Goal: Information Seeking & Learning: Learn about a topic

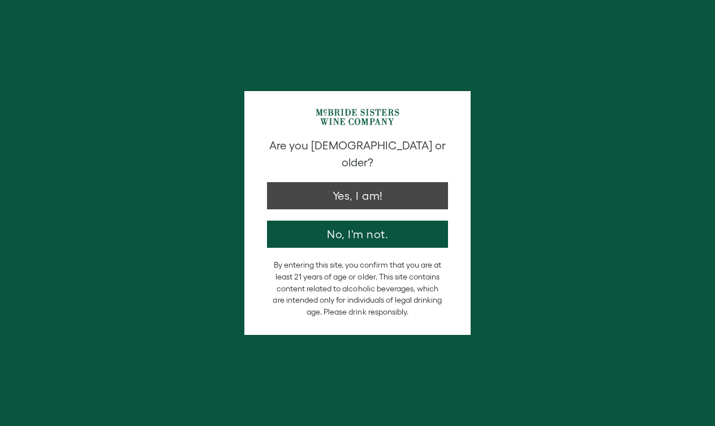
click at [349, 182] on button "Yes, I am!" at bounding box center [357, 195] width 181 height 27
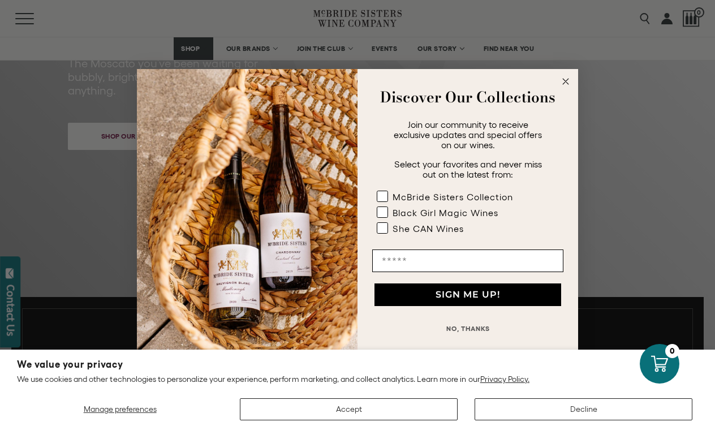
scroll to position [278, 0]
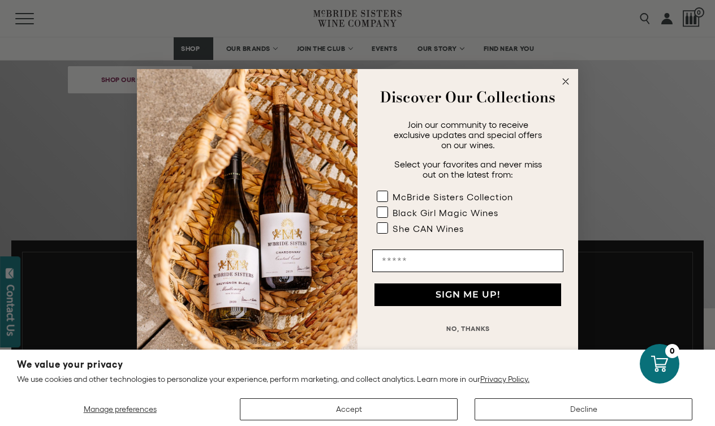
click at [567, 78] on circle "Close dialog" at bounding box center [566, 81] width 13 height 13
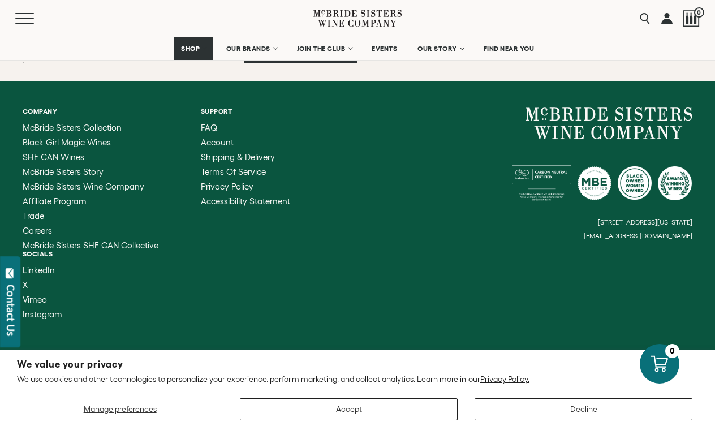
scroll to position [3281, 0]
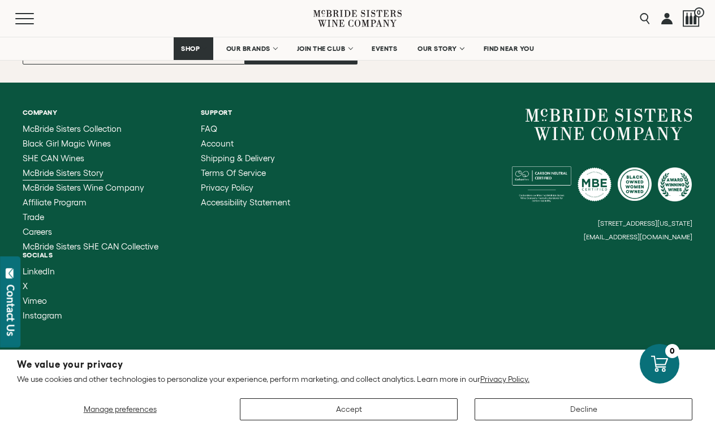
click at [65, 169] on span "McBride Sisters Story" at bounding box center [63, 173] width 81 height 10
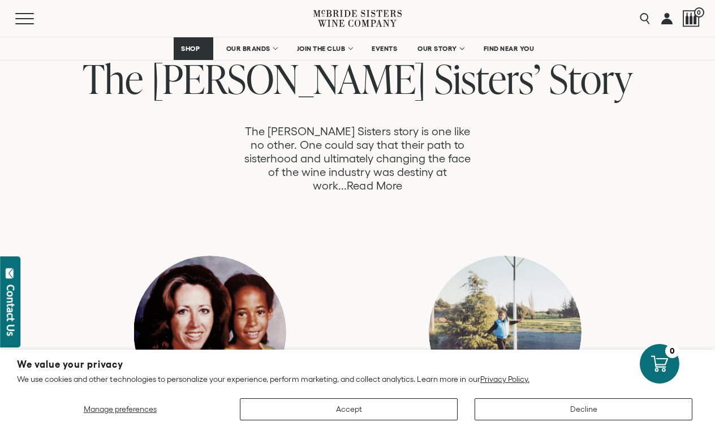
scroll to position [599, 0]
click at [402, 179] on link "Read More" at bounding box center [374, 185] width 55 height 13
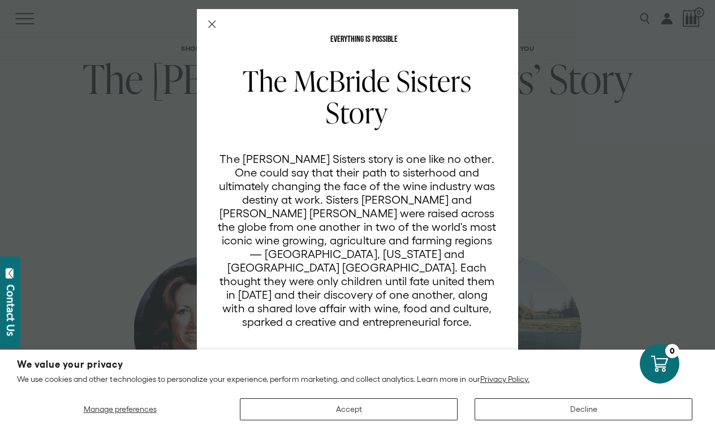
scroll to position [0, 0]
click at [412, 406] on button "Accept" at bounding box center [349, 409] width 218 height 22
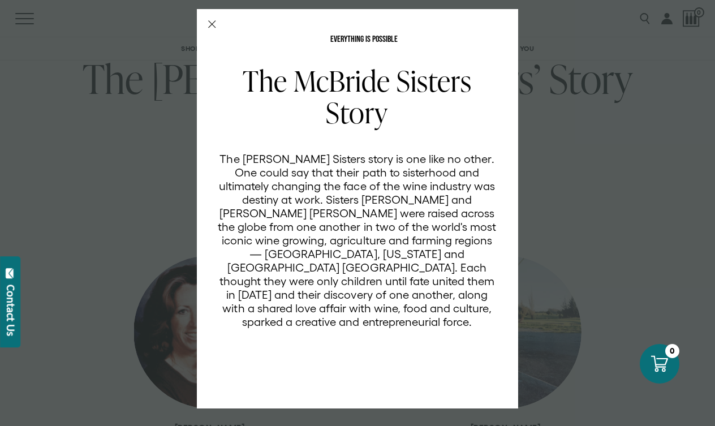
click at [213, 18] on div "EVERYTHING IS POSSIBLE The McBride Sisters Story The McBride Sisters story is o…" at bounding box center [358, 209] width 322 height 400
click at [213, 21] on icon "Close Modal" at bounding box center [212, 24] width 8 height 8
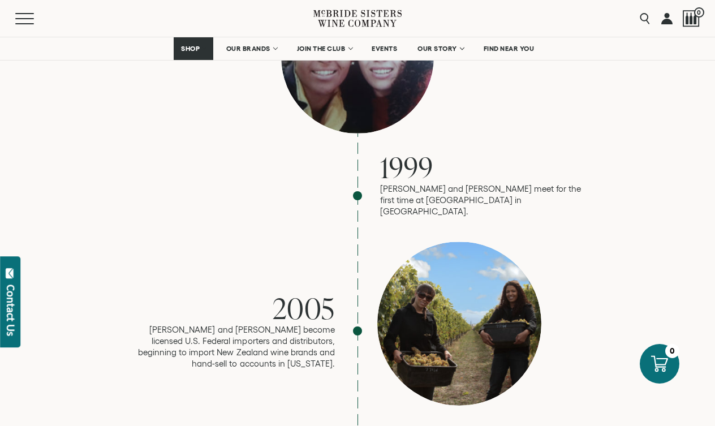
scroll to position [1166, 0]
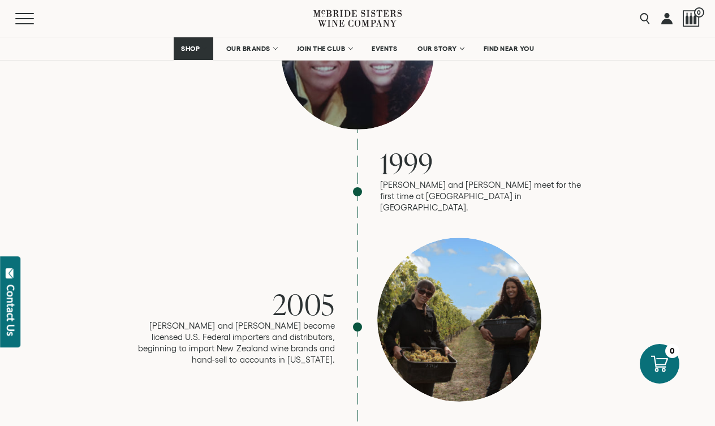
click at [358, 135] on div "1999 Robin and Andréa meet for the first time at LaGuardia airport in NYC." at bounding box center [357, 95] width 453 height 237
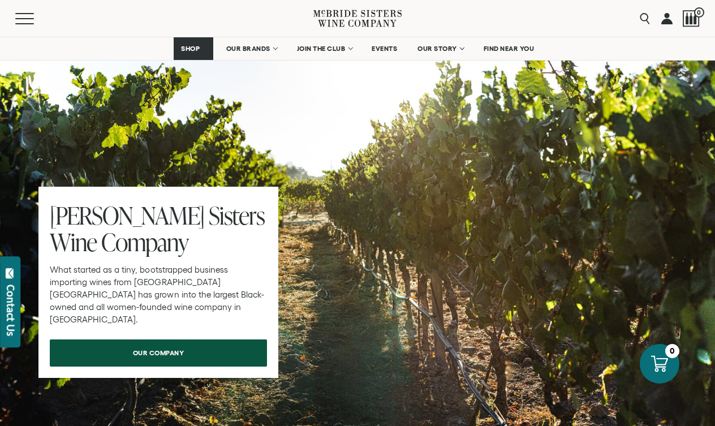
scroll to position [3484, 0]
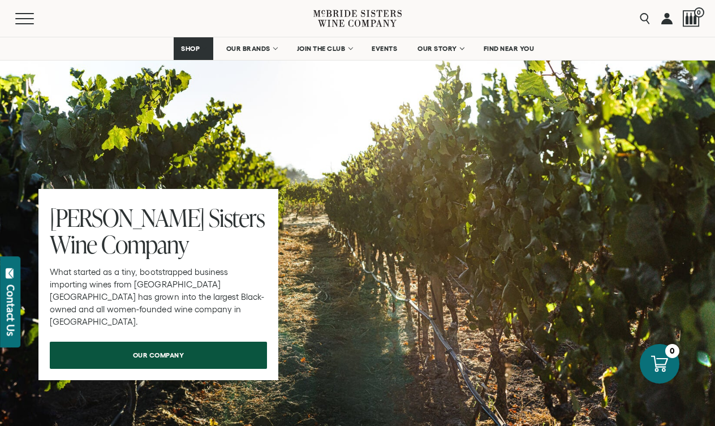
click at [161, 344] on span "our company" at bounding box center [158, 355] width 91 height 22
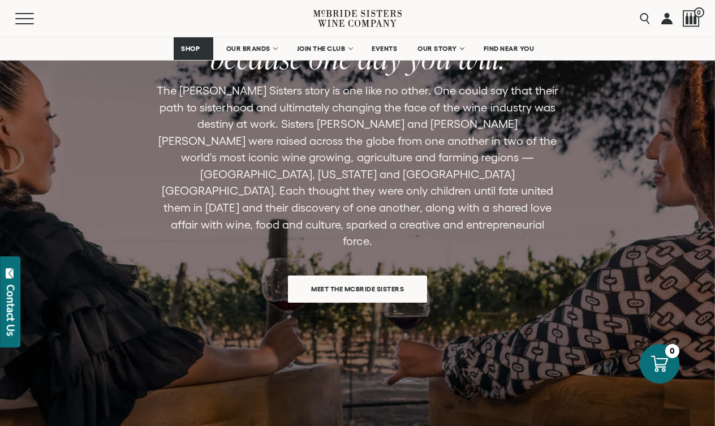
scroll to position [879, 0]
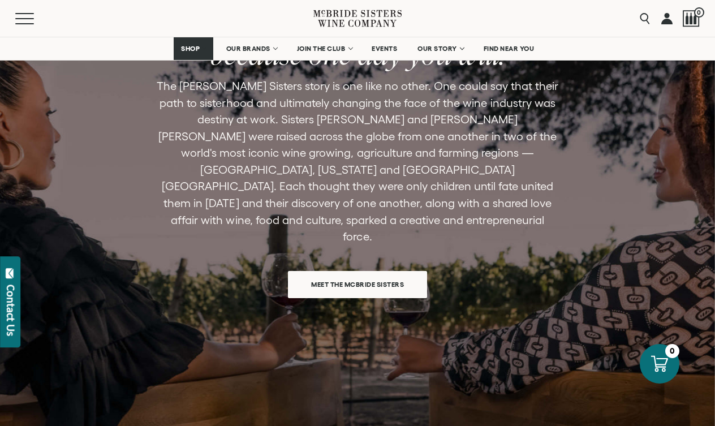
click at [358, 273] on span "Meet the McBride Sisters" at bounding box center [358, 284] width 132 height 22
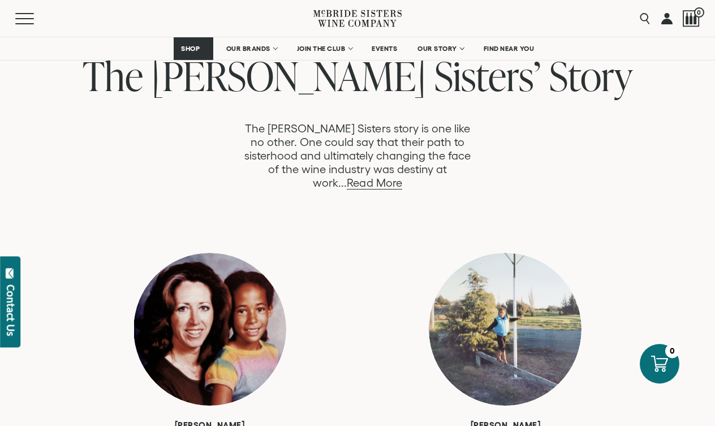
scroll to position [602, 0]
click at [402, 177] on link "Read More" at bounding box center [374, 183] width 55 height 13
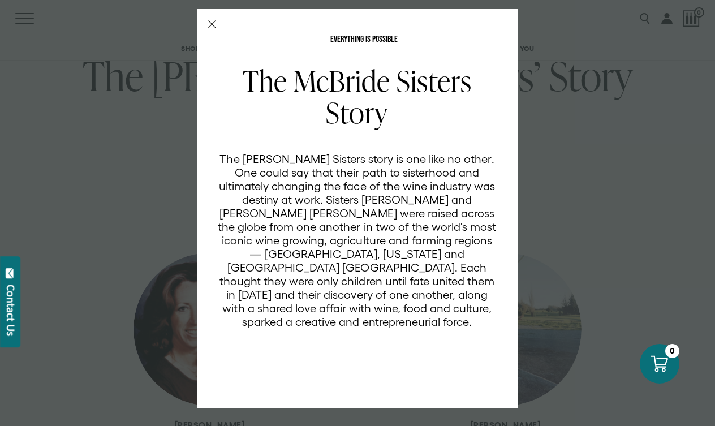
scroll to position [0, 0]
click at [213, 22] on icon "Close Modal" at bounding box center [212, 24] width 8 height 8
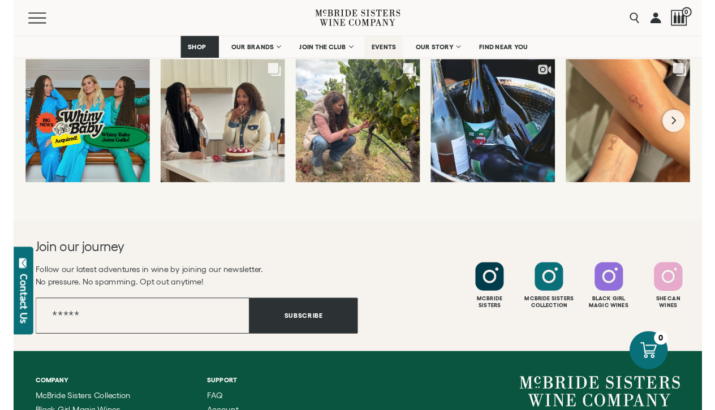
scroll to position [4416, 0]
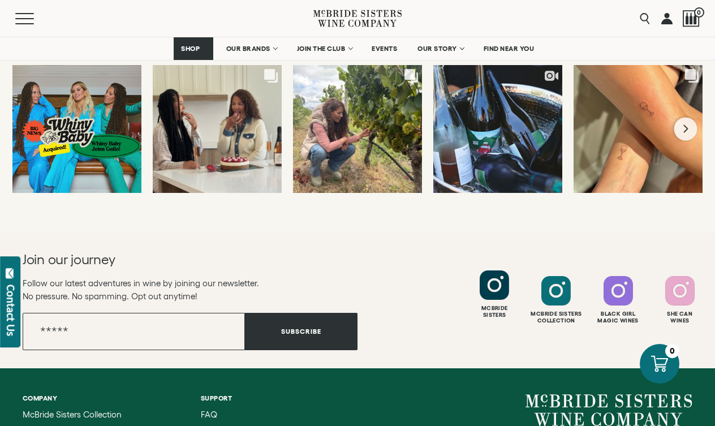
click at [494, 271] on div at bounding box center [494, 285] width 29 height 29
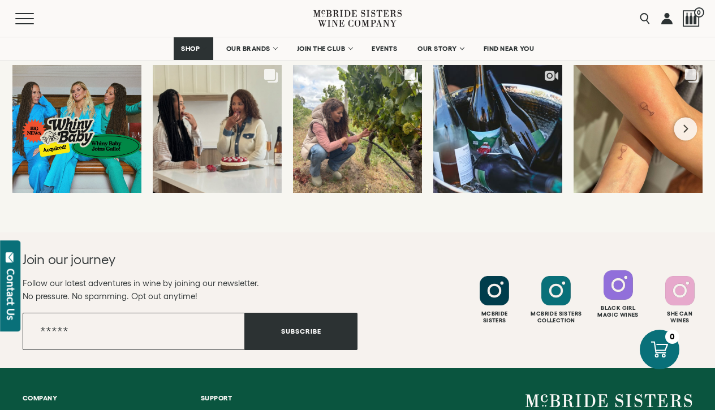
click at [617, 271] on div at bounding box center [618, 285] width 29 height 29
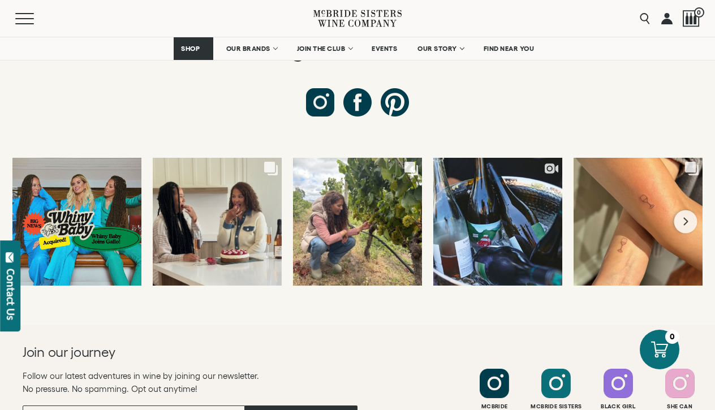
scroll to position [4322, 0]
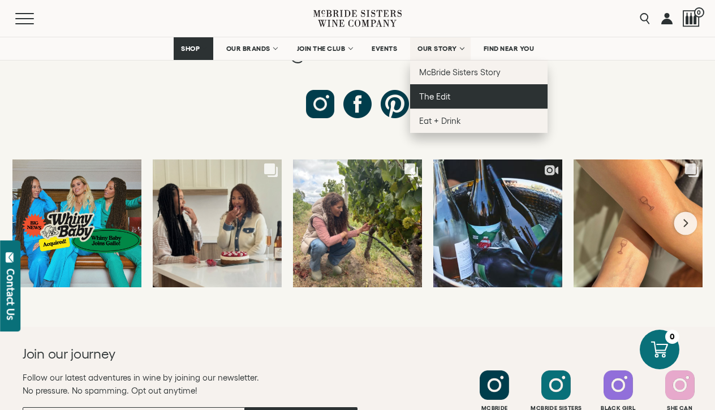
click at [440, 96] on span "The Edit" at bounding box center [434, 97] width 31 height 10
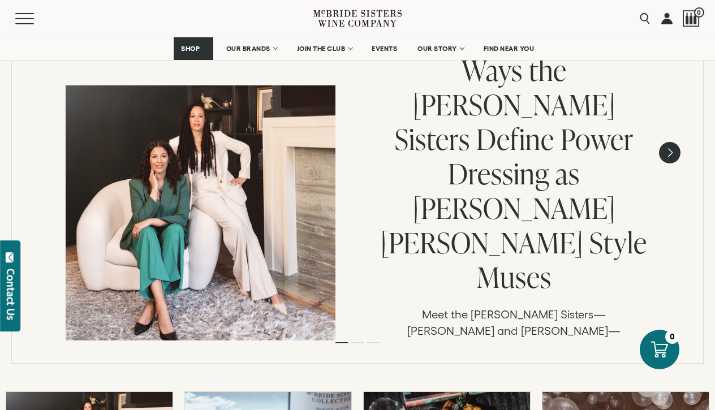
scroll to position [255, 0]
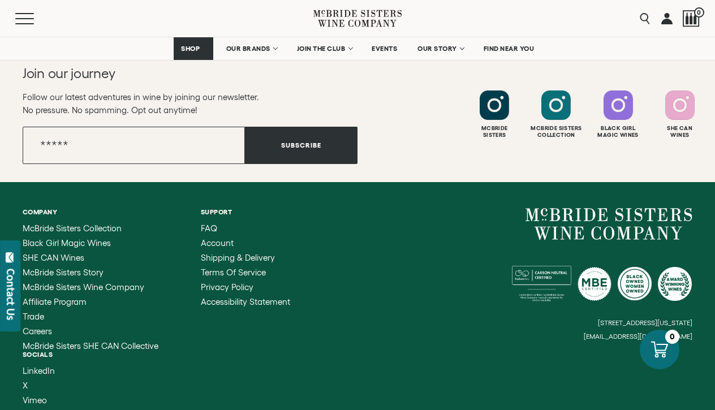
scroll to position [4506, 0]
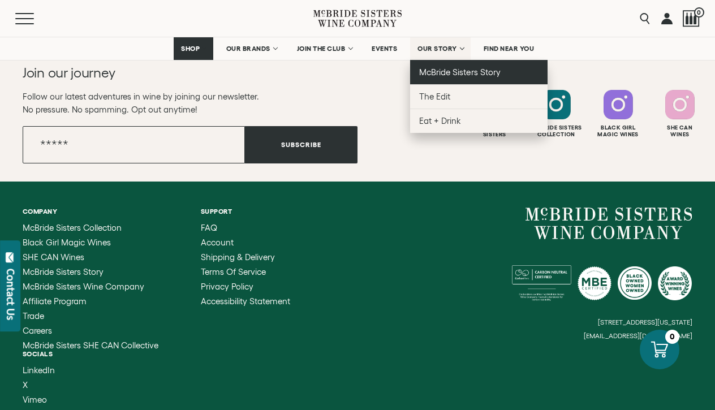
click at [456, 72] on span "McBride Sisters Story" at bounding box center [459, 72] width 81 height 10
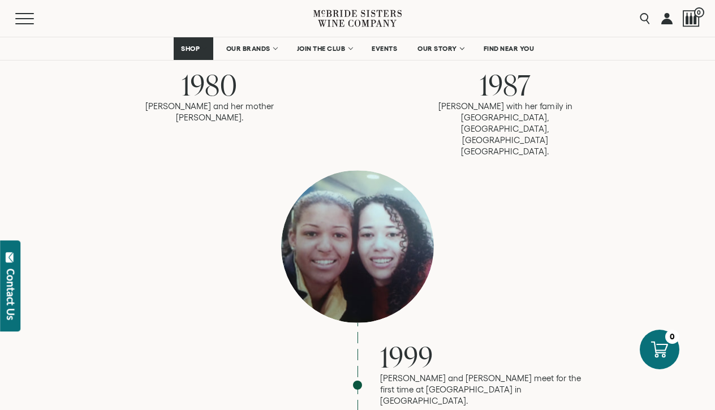
scroll to position [971, 0]
click at [436, 374] on p "Robin and Andréa meet for the first time at LaGuardia airport in NYC." at bounding box center [482, 391] width 204 height 34
click at [435, 374] on p "Robin and Andréa meet for the first time at LaGuardia airport in NYC." at bounding box center [482, 391] width 204 height 34
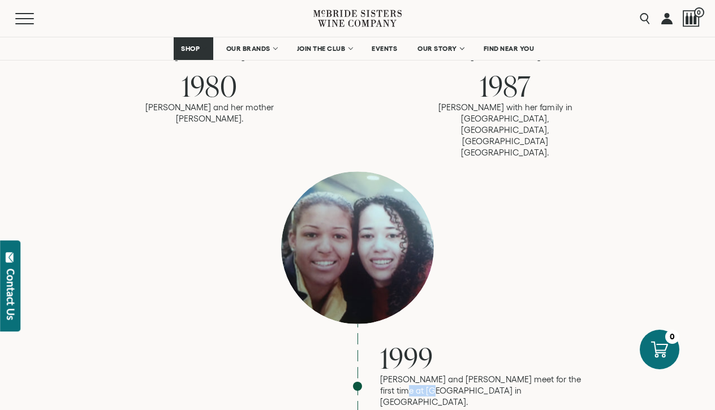
click at [435, 374] on p "Robin and Andréa meet for the first time at LaGuardia airport in NYC." at bounding box center [482, 391] width 204 height 34
click at [409, 338] on span "1999" at bounding box center [406, 357] width 53 height 39
click at [359, 327] on div "1999 Robin and Andréa meet for the first time at LaGuardia airport in NYC." at bounding box center [357, 290] width 453 height 237
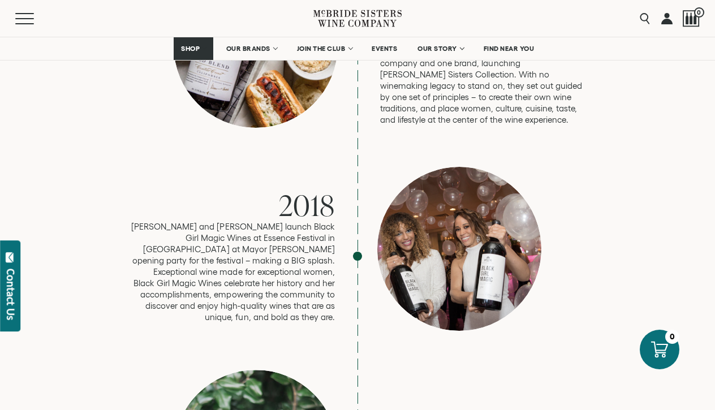
scroll to position [2049, 0]
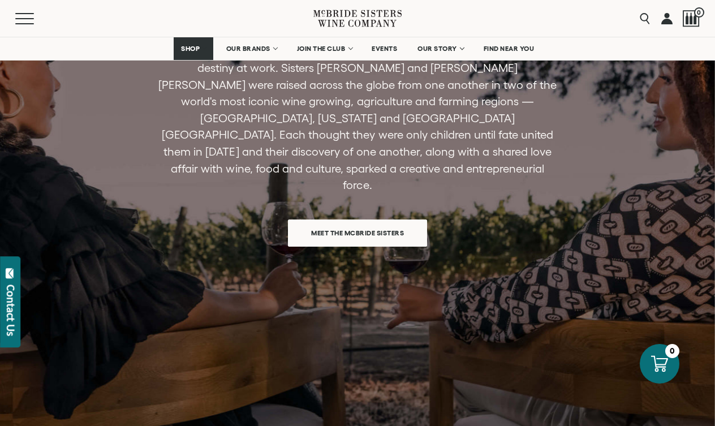
scroll to position [931, 0]
click at [359, 221] on span "Meet the McBride Sisters" at bounding box center [358, 232] width 132 height 22
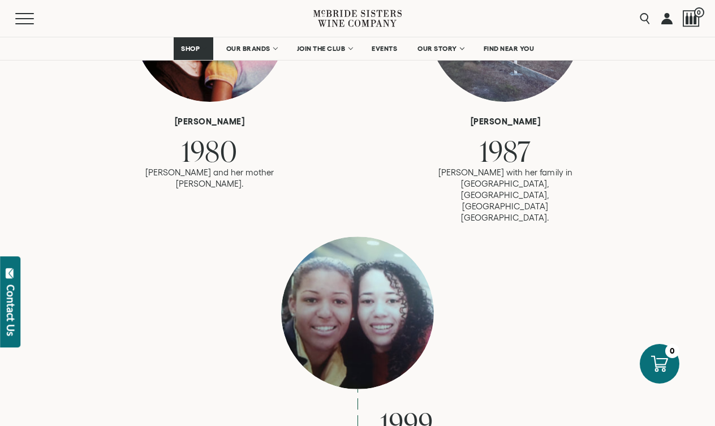
scroll to position [922, 0]
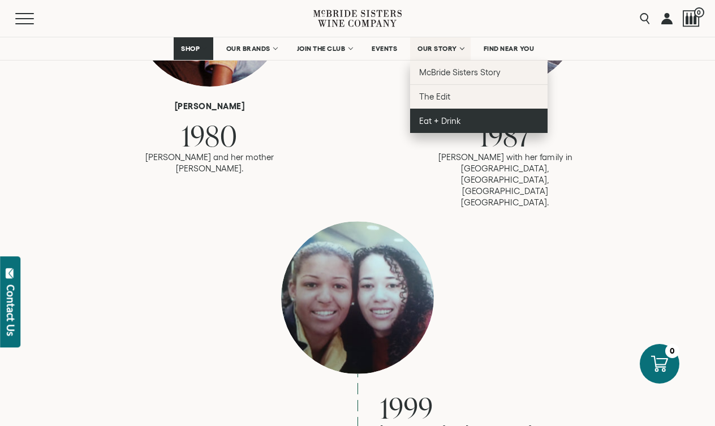
click at [442, 119] on span "Eat + Drink" at bounding box center [440, 121] width 42 height 10
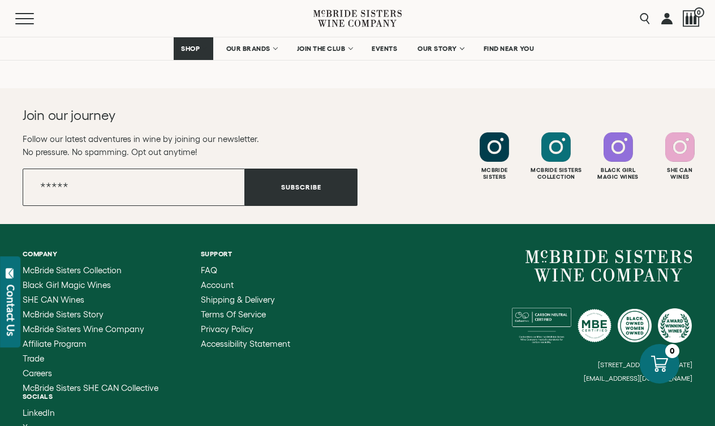
scroll to position [3043, 0]
